Goal: Information Seeking & Learning: Learn about a topic

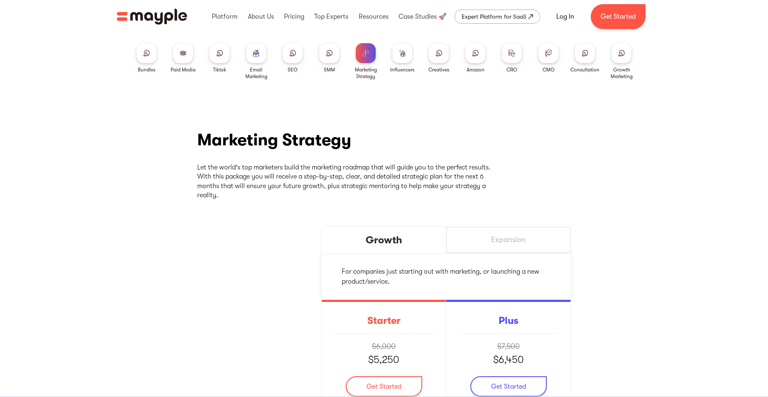
click at [177, 54] on div at bounding box center [183, 53] width 20 height 20
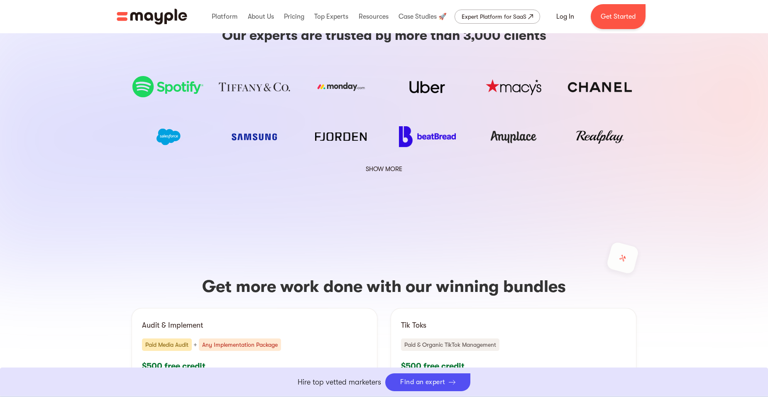
scroll to position [2183, 0]
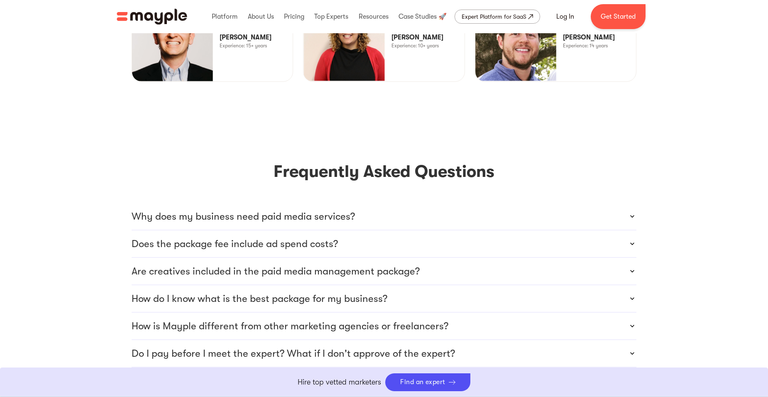
click at [359, 264] on p "Are creatives included in the paid media management package?" at bounding box center [276, 270] width 288 height 13
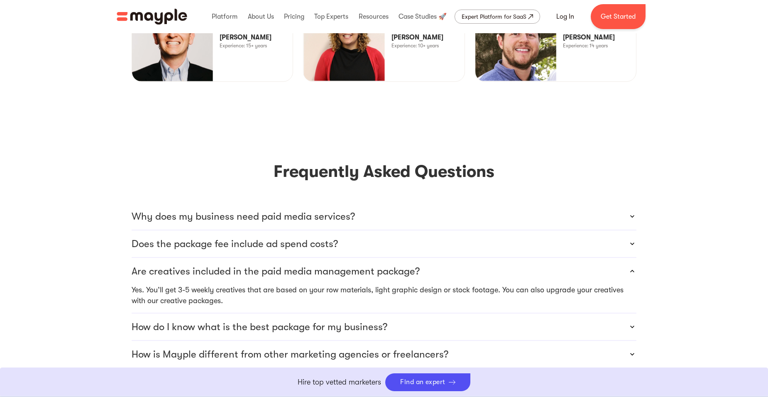
click at [359, 264] on p "Are creatives included in the paid media management package?" at bounding box center [276, 270] width 288 height 13
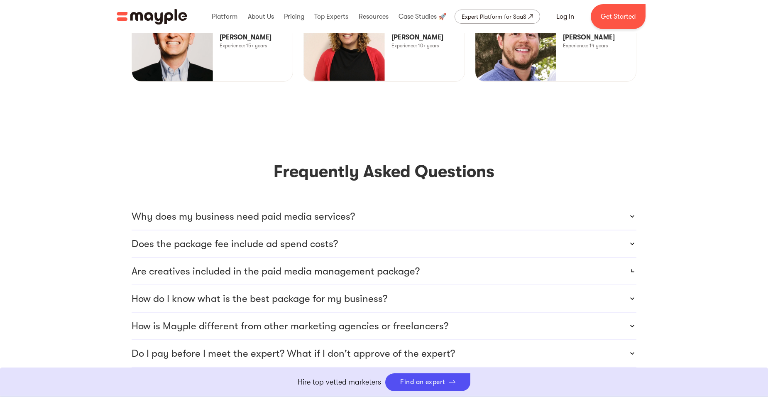
click at [312, 210] on p "Why does my business need paid media services?" at bounding box center [243, 216] width 223 height 13
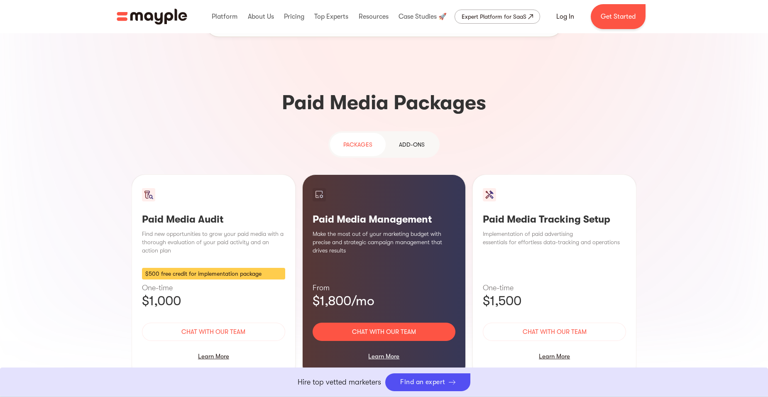
scroll to position [697, 0]
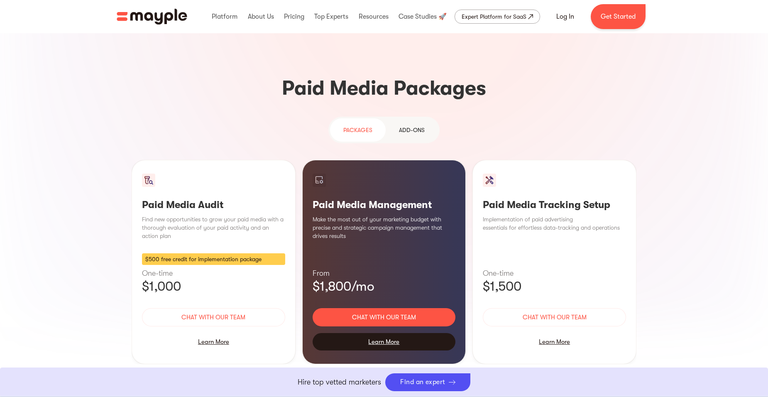
click at [379, 333] on div "Learn More" at bounding box center [383, 341] width 143 height 17
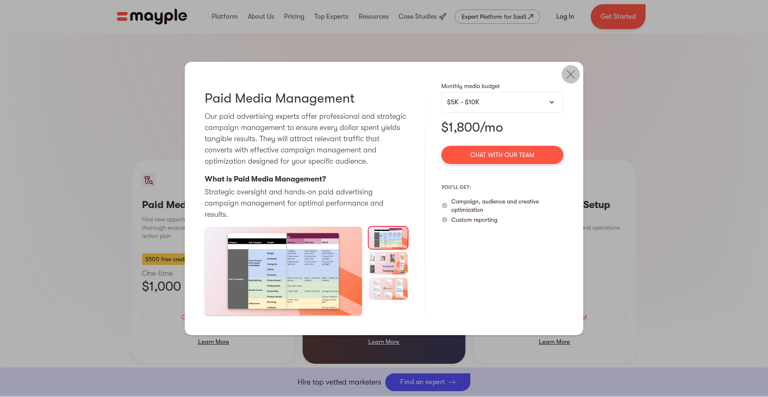
click at [569, 79] on img at bounding box center [570, 74] width 18 height 18
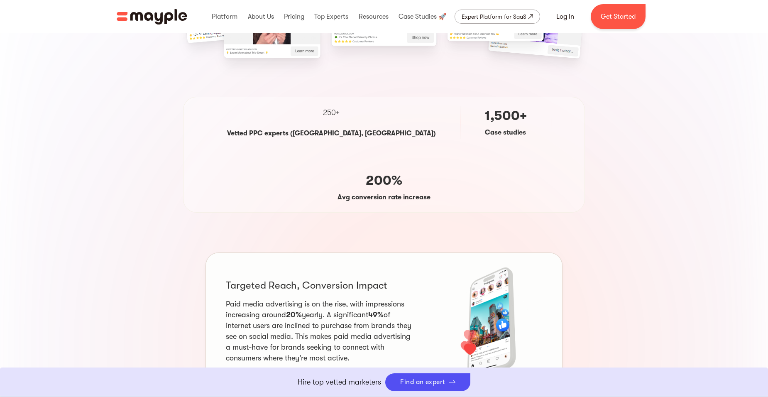
scroll to position [0, 0]
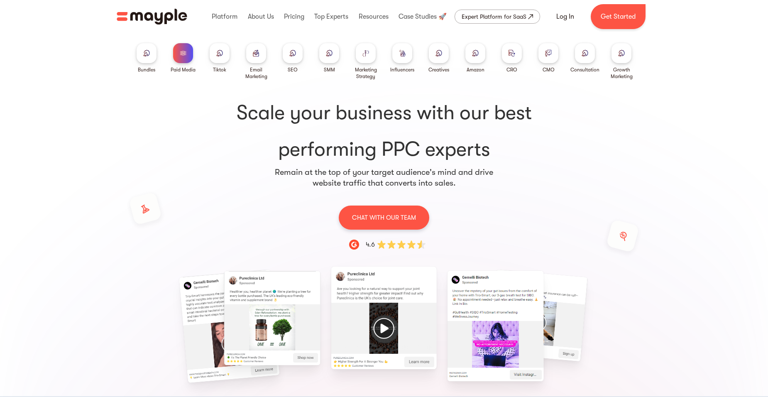
click at [253, 55] on img at bounding box center [256, 53] width 7 height 6
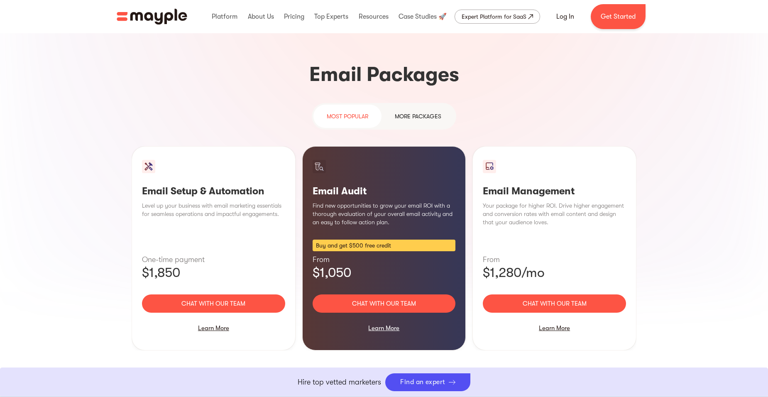
scroll to position [747, 0]
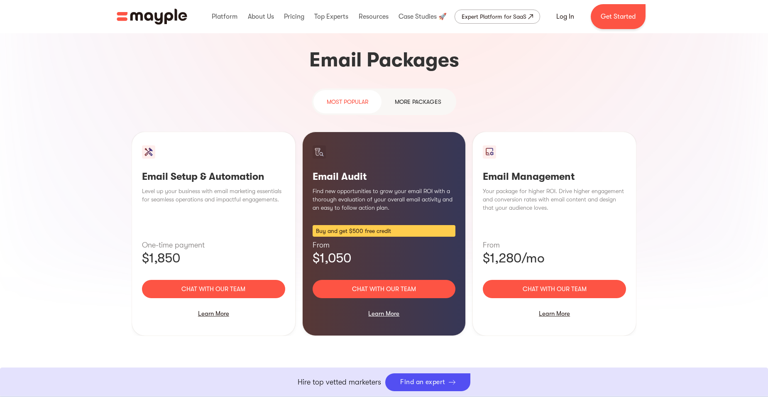
click at [686, 200] on section "Email marketing: Unparalleled Return on Investment The average email marketing …" at bounding box center [384, 162] width 768 height 745
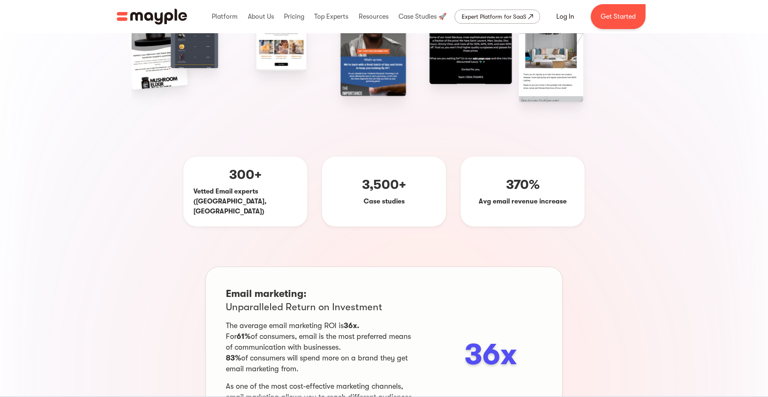
scroll to position [0, 0]
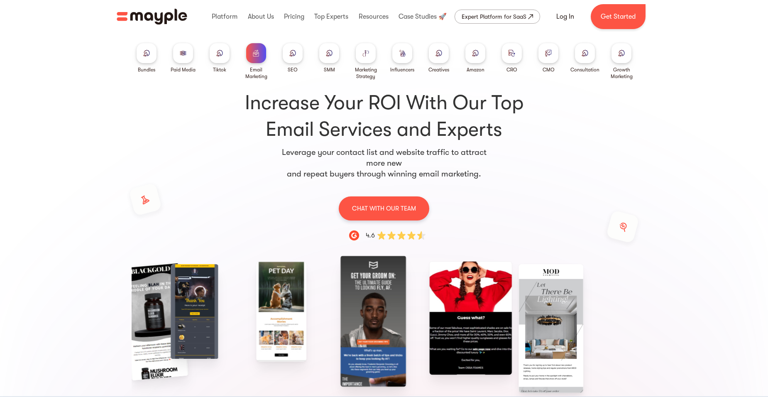
click at [332, 56] on div at bounding box center [329, 53] width 20 height 20
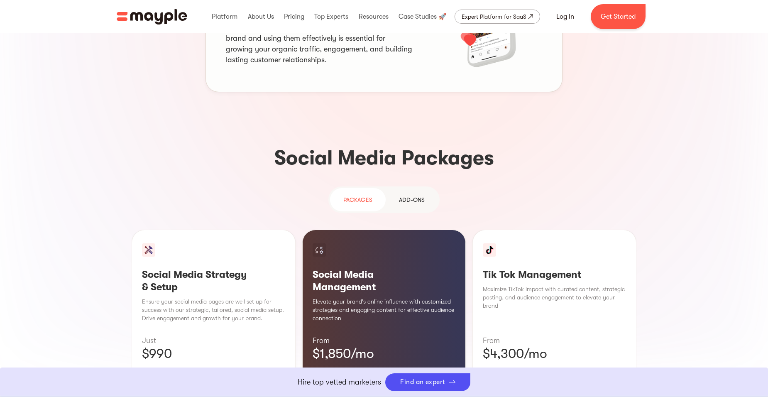
scroll to position [788, 0]
